Goal: Task Accomplishment & Management: Complete application form

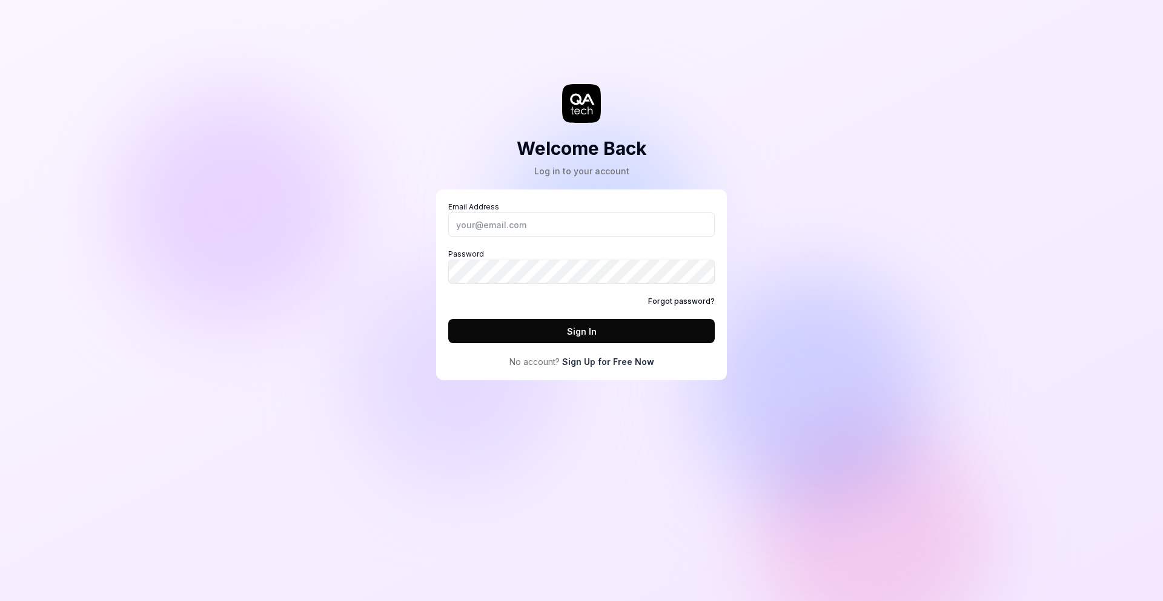
click at [610, 360] on link "Sign Up for Free Now" at bounding box center [608, 361] width 92 height 13
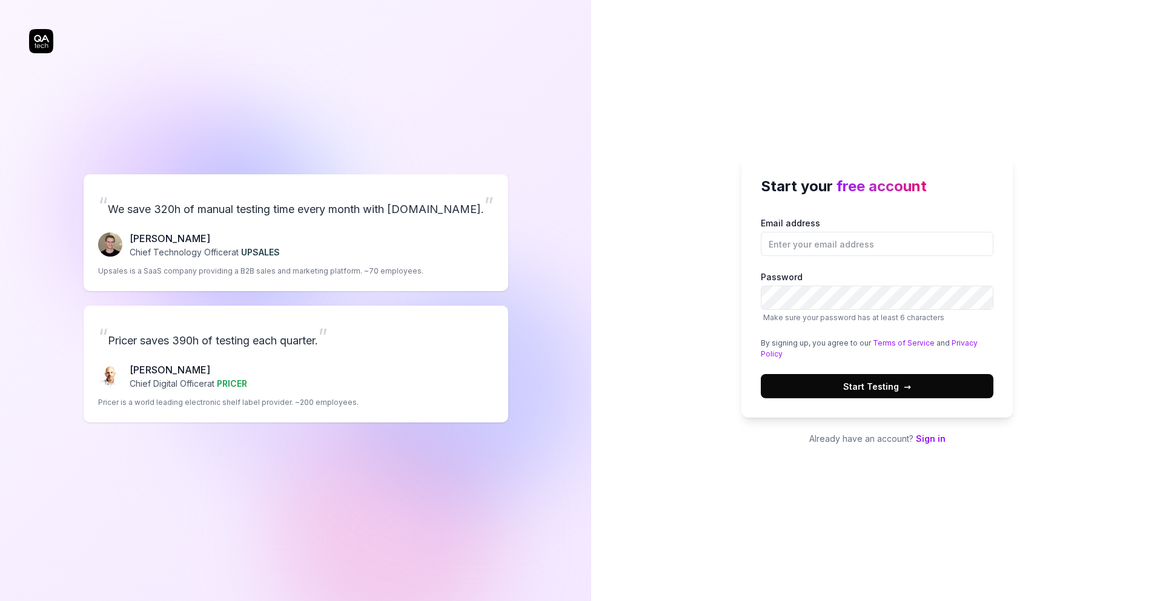
click at [936, 441] on link "Sign in" at bounding box center [931, 439] width 30 height 10
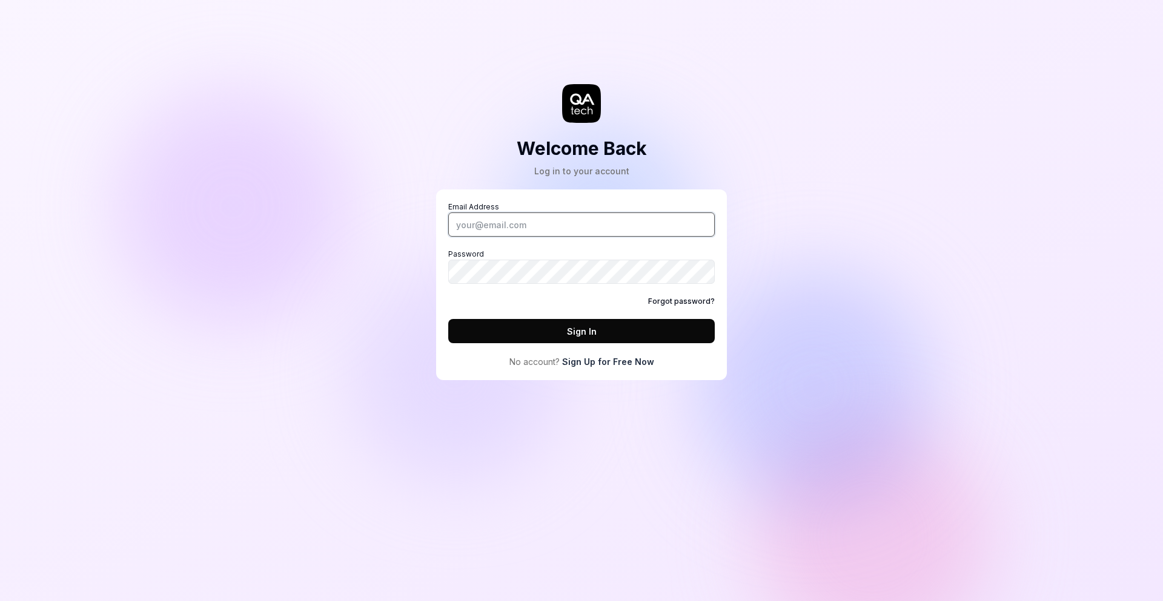
click at [580, 230] on input "Email Address" at bounding box center [581, 225] width 266 height 24
click at [590, 225] on input "Email Address" at bounding box center [581, 225] width 266 height 24
click at [867, 213] on div "Welcome Back Log in to your account Email Address Password Forgot password? Sig…" at bounding box center [581, 300] width 1163 height 601
click at [661, 226] on input "Email Address" at bounding box center [581, 225] width 266 height 24
click at [807, 244] on div "Welcome Back Log in to your account Email Address Password Forgot password? Sig…" at bounding box center [581, 300] width 1163 height 601
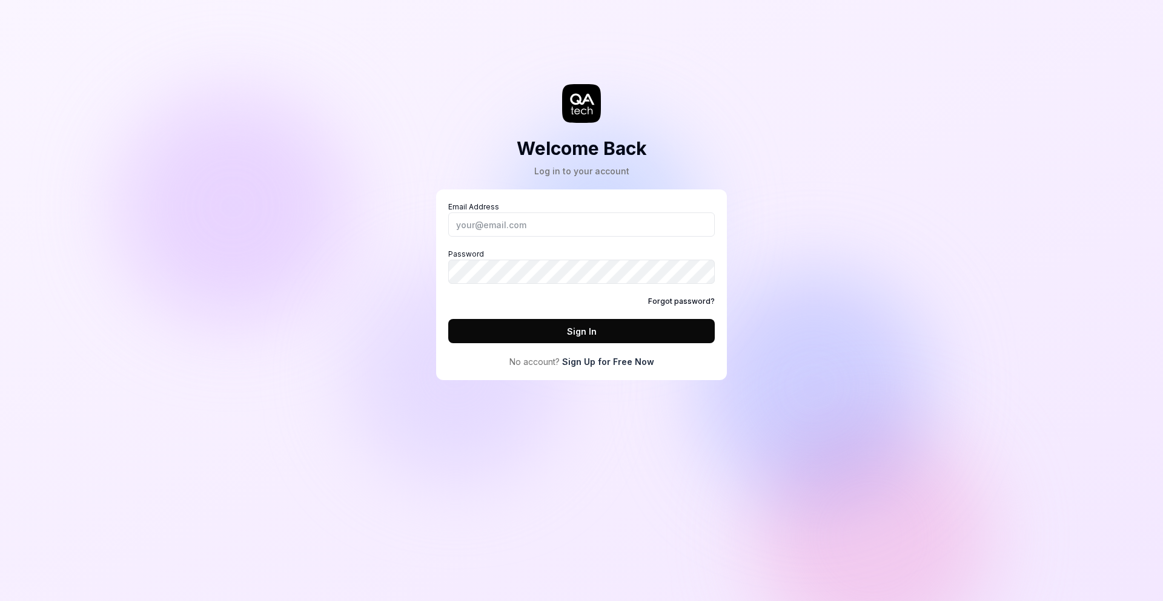
click at [621, 181] on div "Welcome Back Log in to your account Email Address Password Forgot password? Sig…" at bounding box center [581, 202] width 363 height 356
click at [577, 100] on icon at bounding box center [581, 103] width 39 height 39
